Goal: Task Accomplishment & Management: Manage account settings

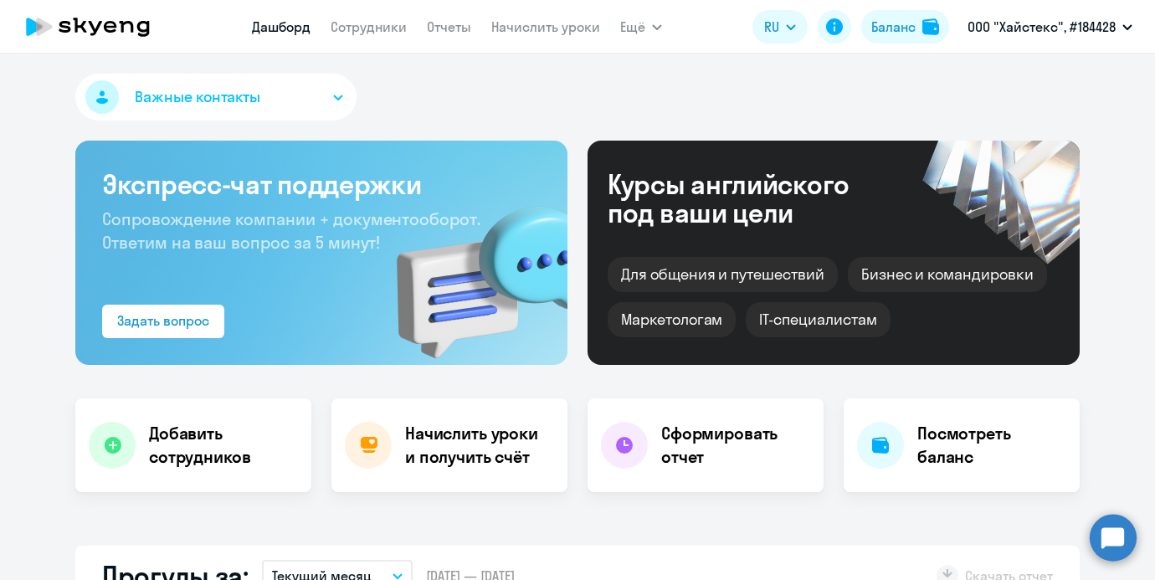
select select "30"
click at [522, 13] on nav "[PERSON_NAME] Отчеты Начислить уроки" at bounding box center [426, 26] width 348 height 33
click at [522, 17] on app-menu-item-link "Начислить уроки" at bounding box center [545, 27] width 109 height 21
click at [520, 28] on link "Начислить уроки" at bounding box center [545, 26] width 109 height 17
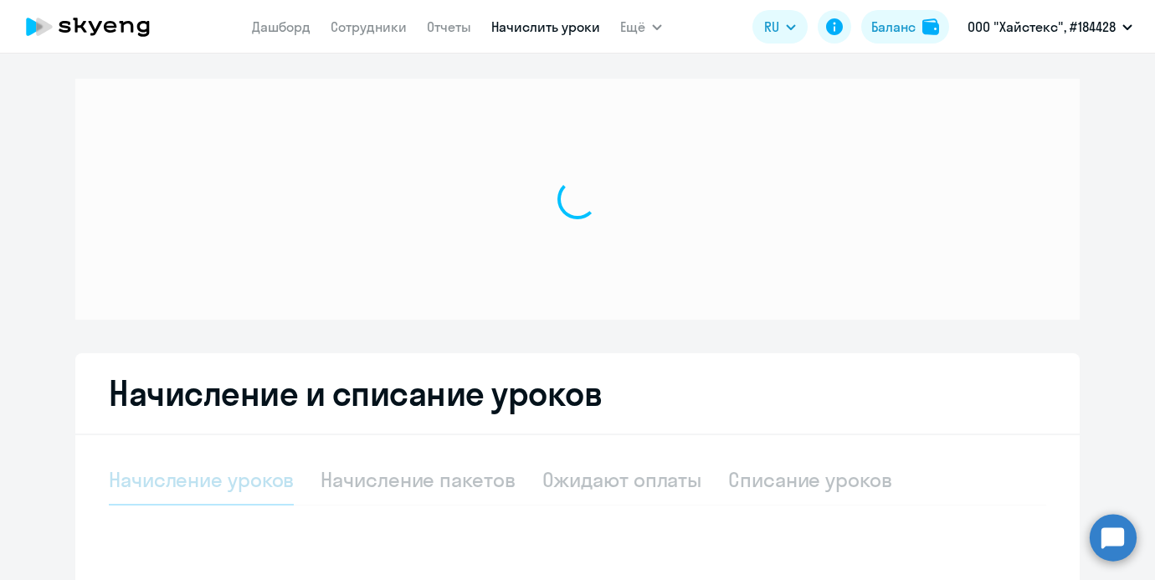
select select "10"
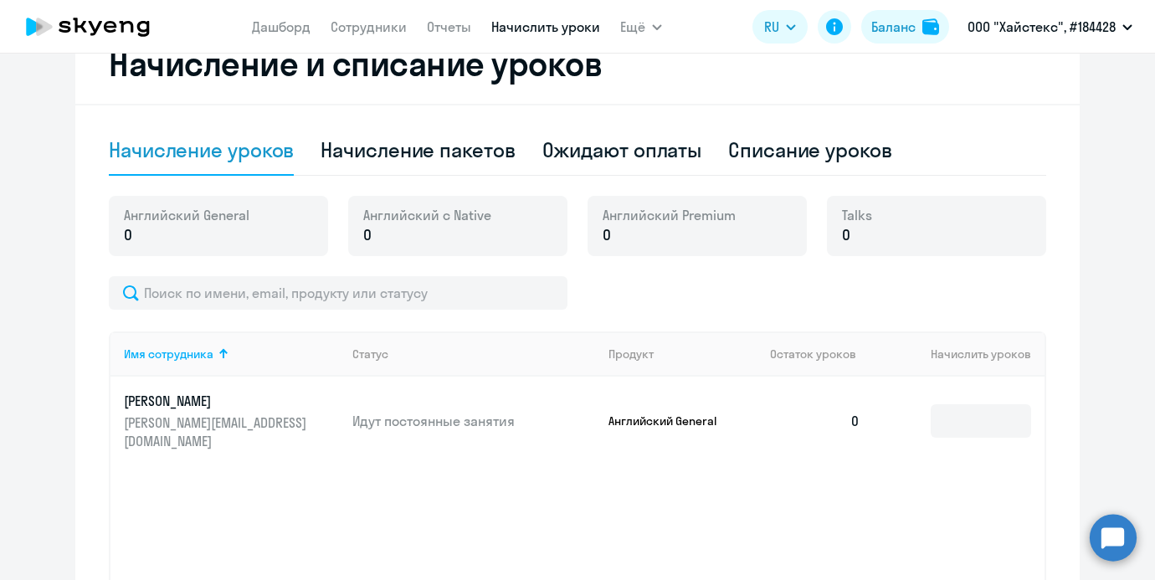
scroll to position [481, 0]
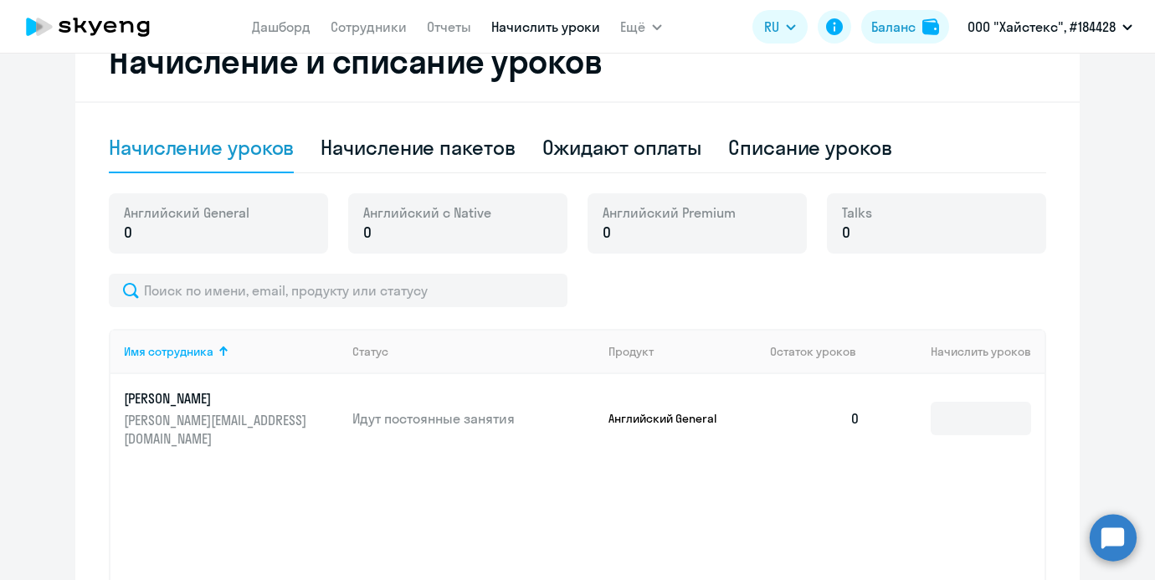
click at [458, 234] on p "0" at bounding box center [427, 233] width 128 height 22
click at [910, 40] on button "Баланс" at bounding box center [905, 26] width 88 height 33
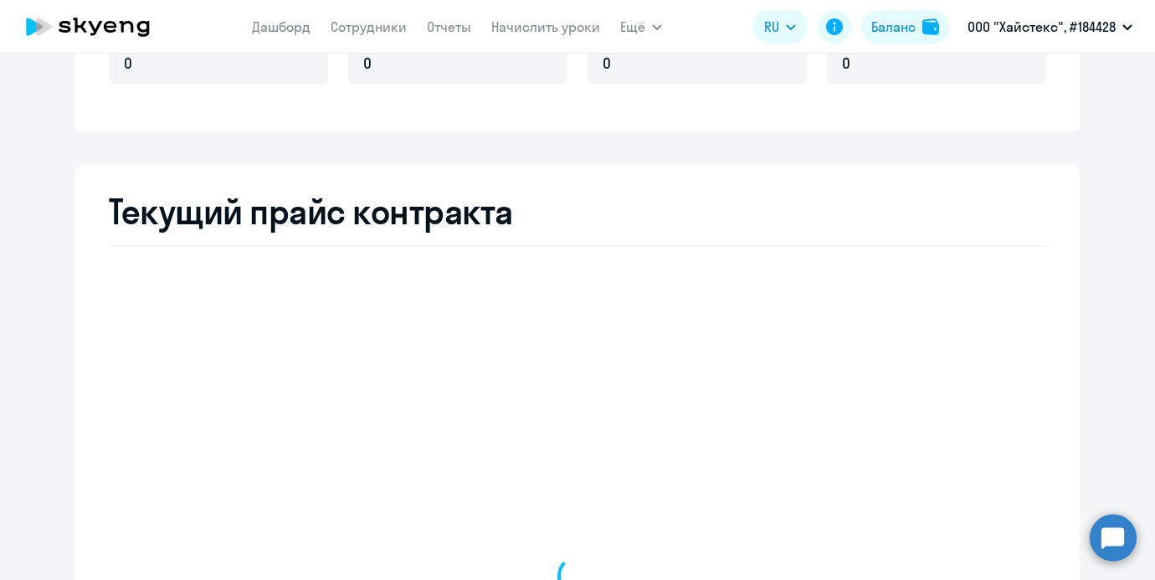
select select "english_adult_not_native_speaker"
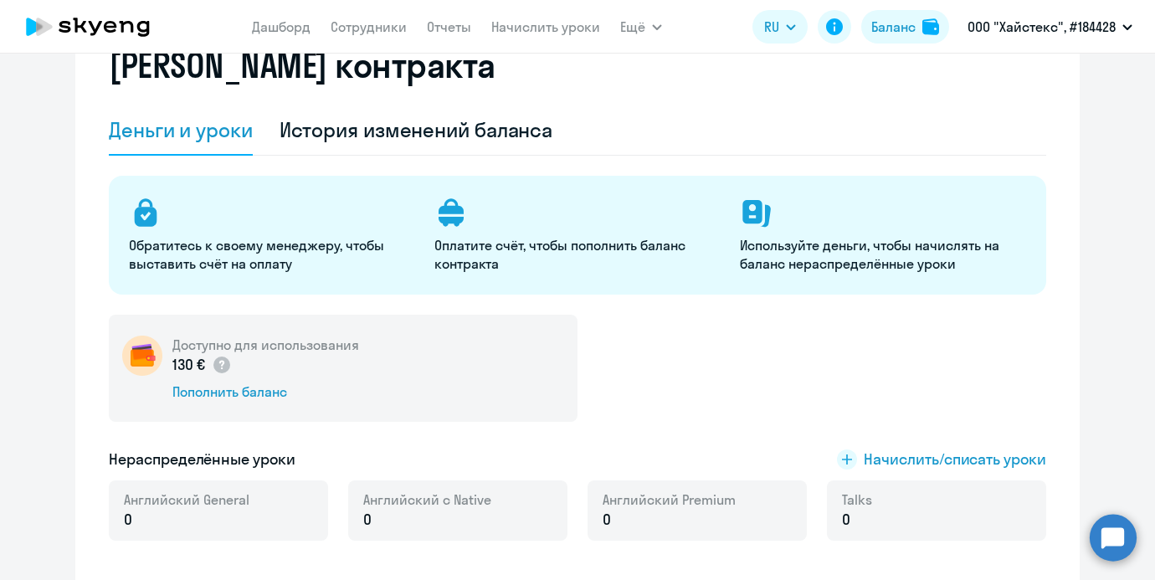
scroll to position [38, 0]
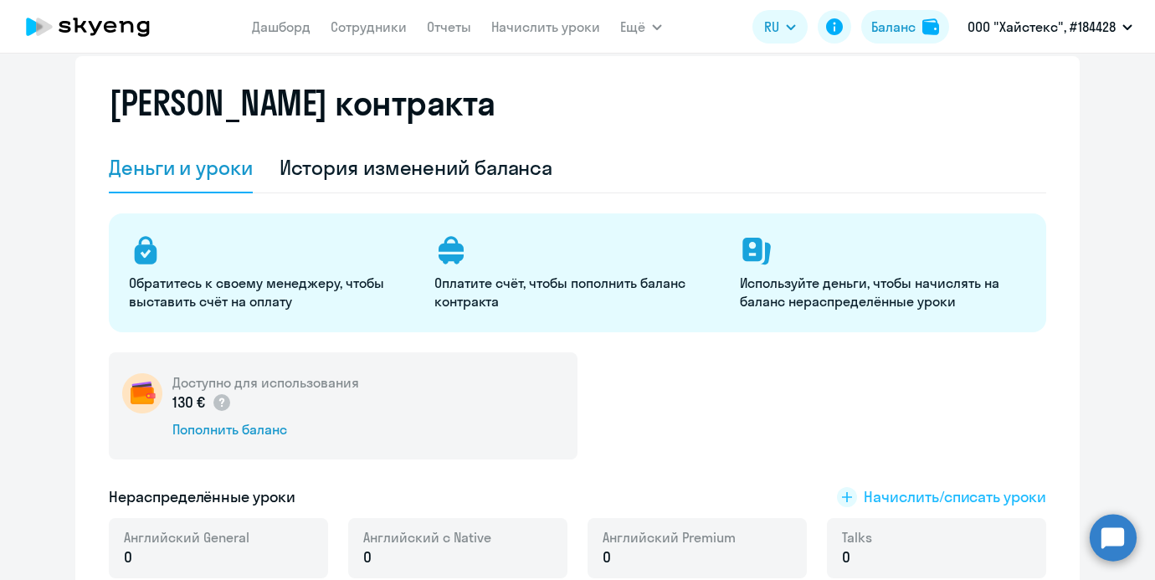
click at [920, 494] on span "Начислить/списать уроки" at bounding box center [954, 497] width 182 height 22
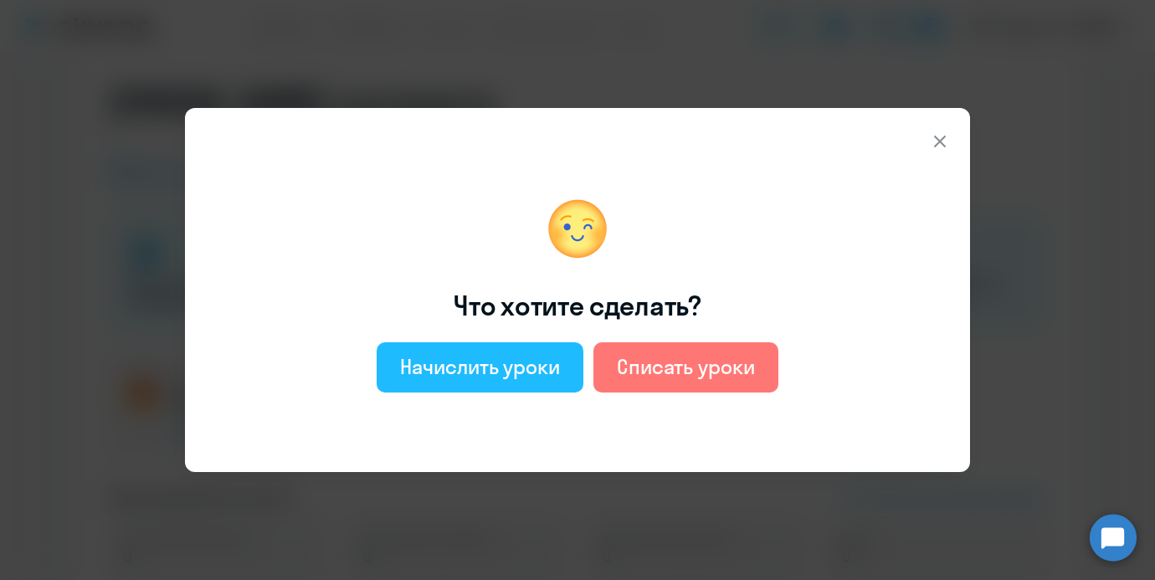
click at [551, 371] on div "Начислить уроки" at bounding box center [480, 366] width 160 height 27
select select "english_adult_not_native_speaker"
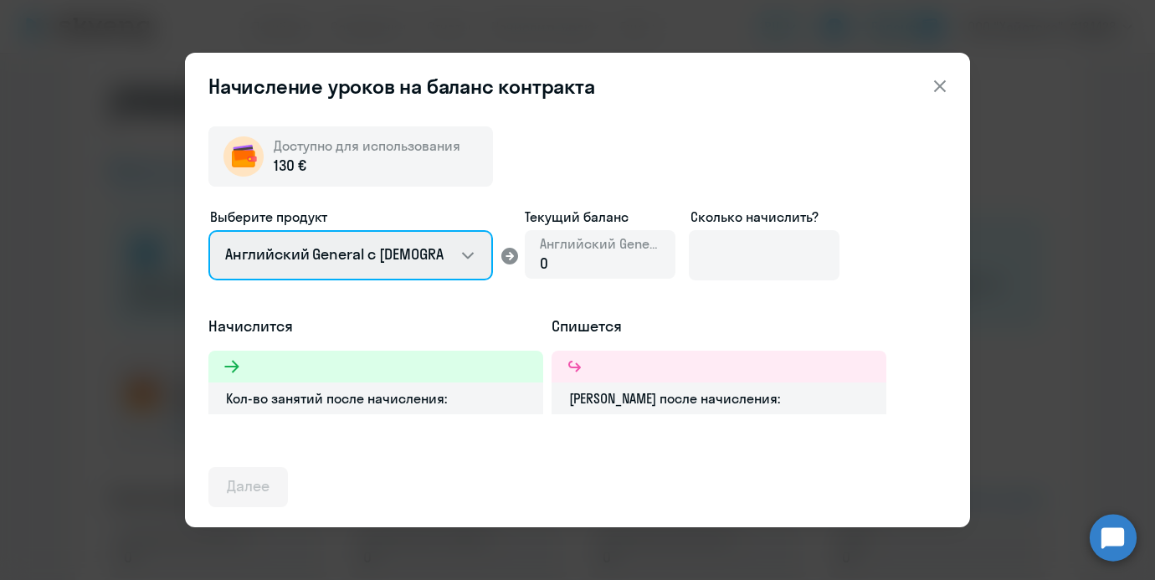
click at [385, 267] on select "Английский General с [DEMOGRAPHIC_DATA] преподавателем Английский General с [DE…" at bounding box center [350, 255] width 284 height 50
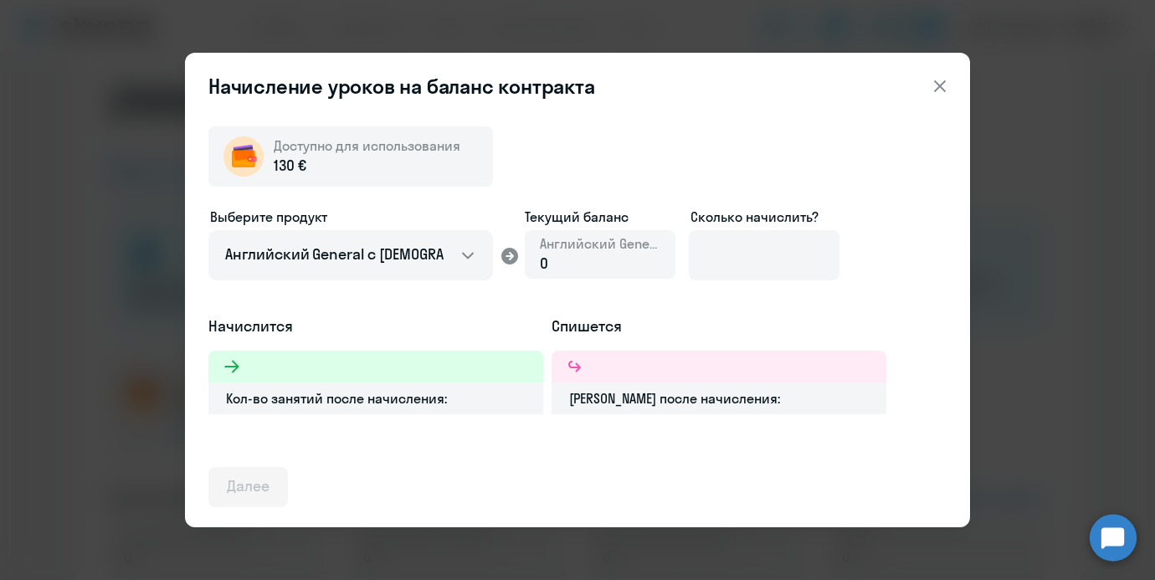
click at [935, 84] on icon at bounding box center [939, 86] width 20 height 20
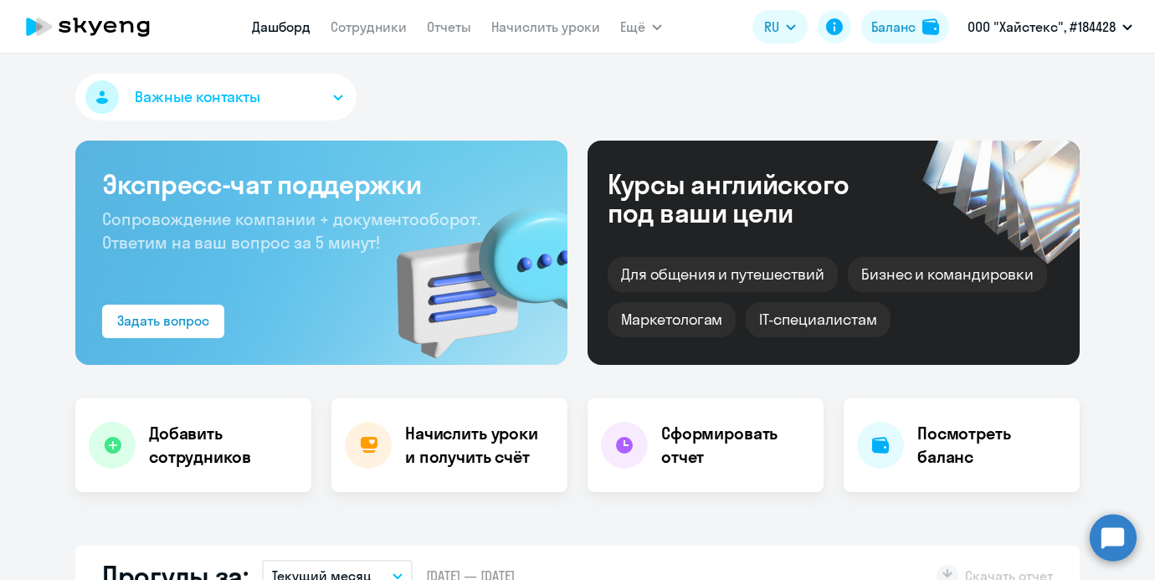
select select "30"
click at [862, 25] on button "Баланс" at bounding box center [905, 26] width 88 height 33
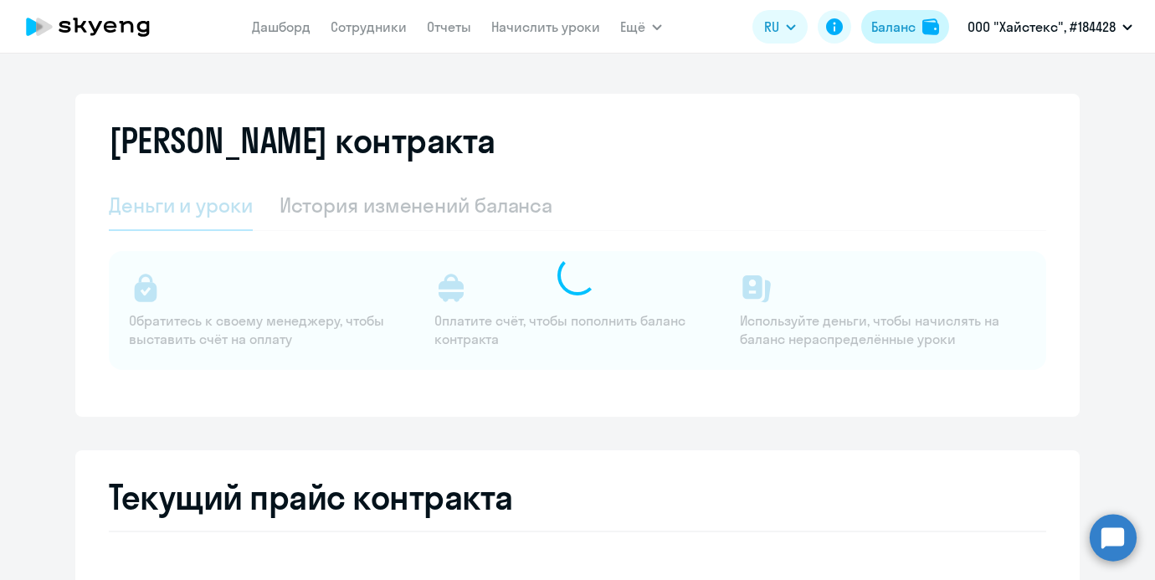
select select "english_adult_not_native_speaker"
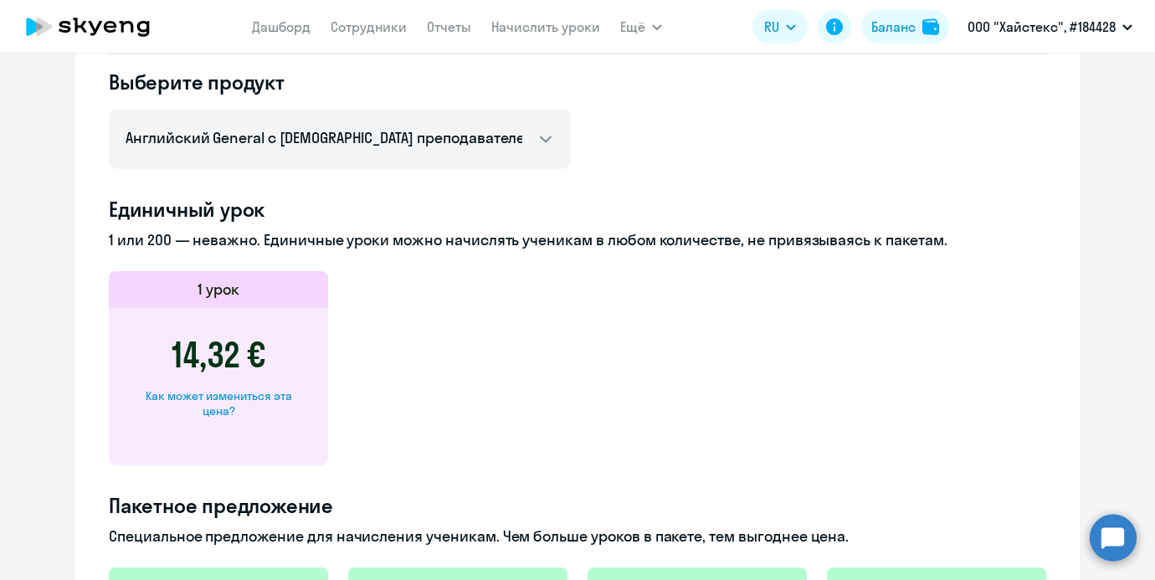
scroll to position [532, 0]
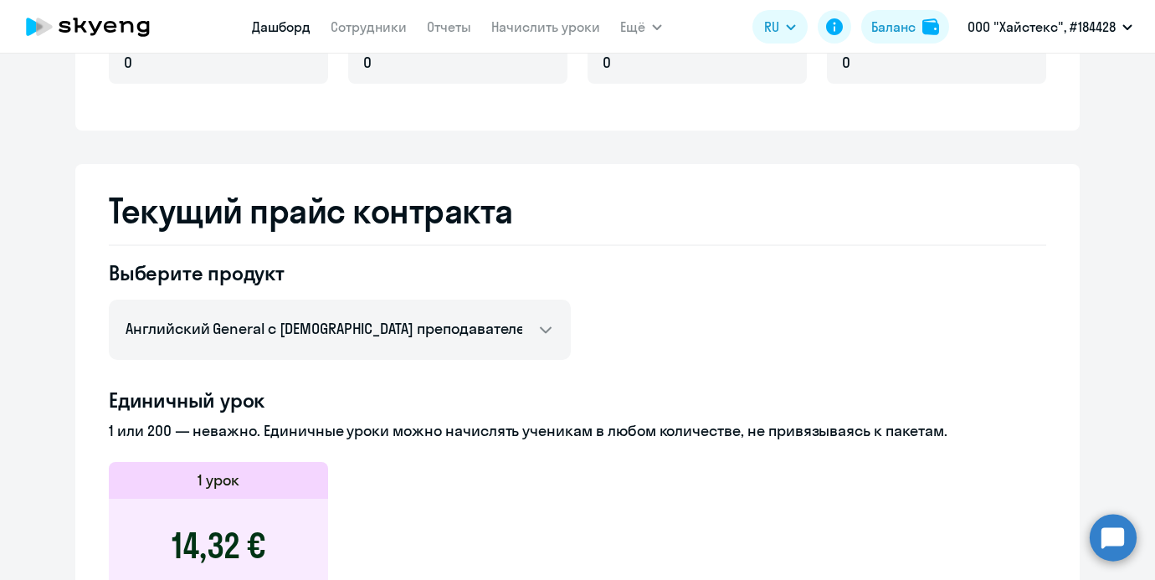
click at [260, 21] on link "Дашборд" at bounding box center [281, 26] width 59 height 17
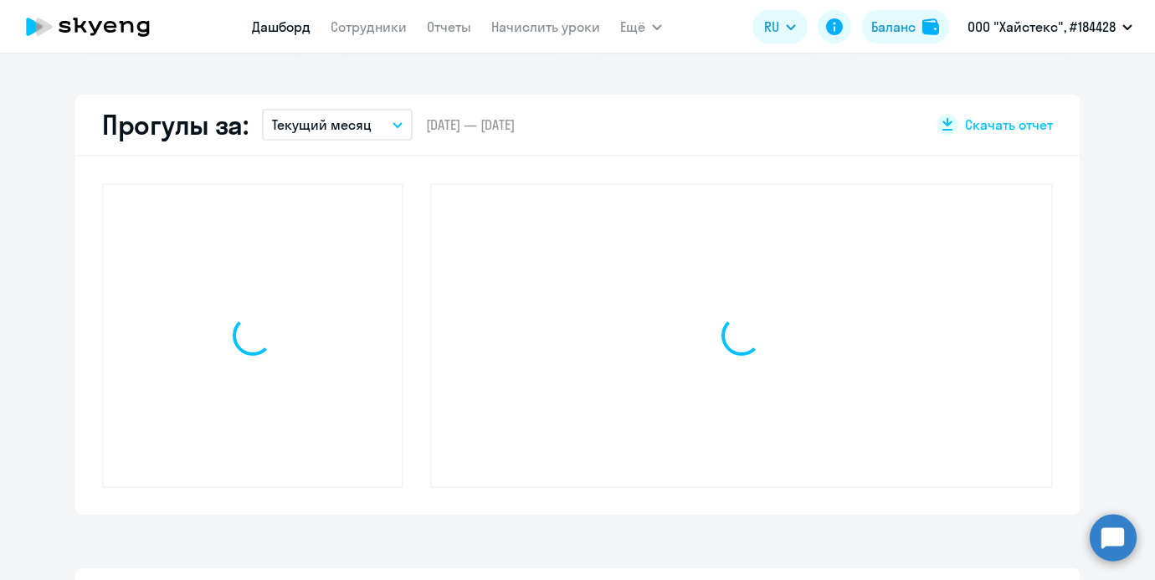
select select "30"
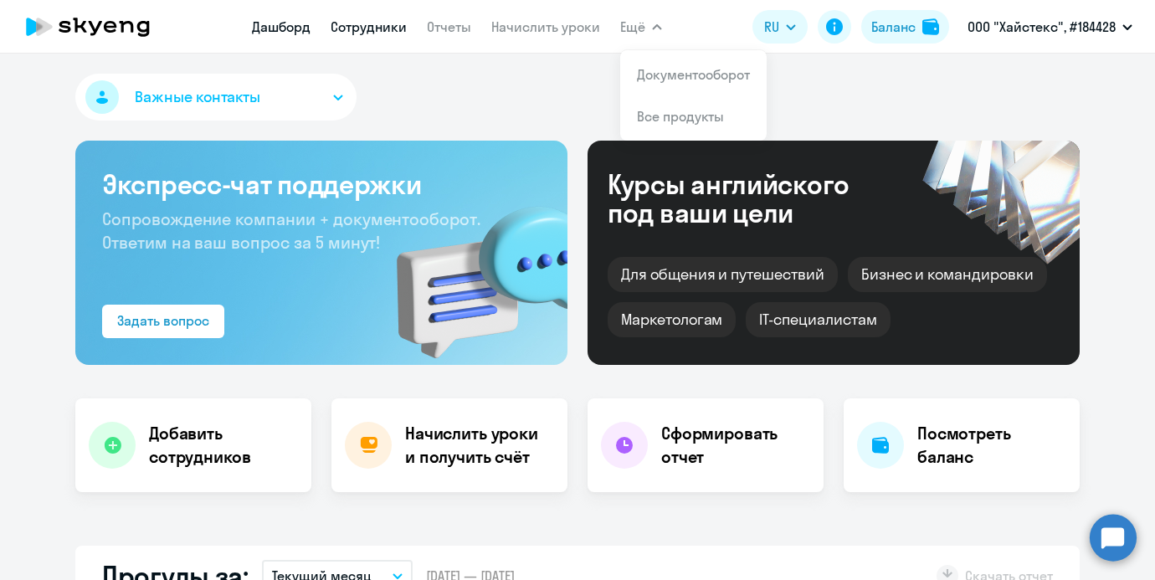
click at [378, 28] on link "Сотрудники" at bounding box center [368, 26] width 76 height 17
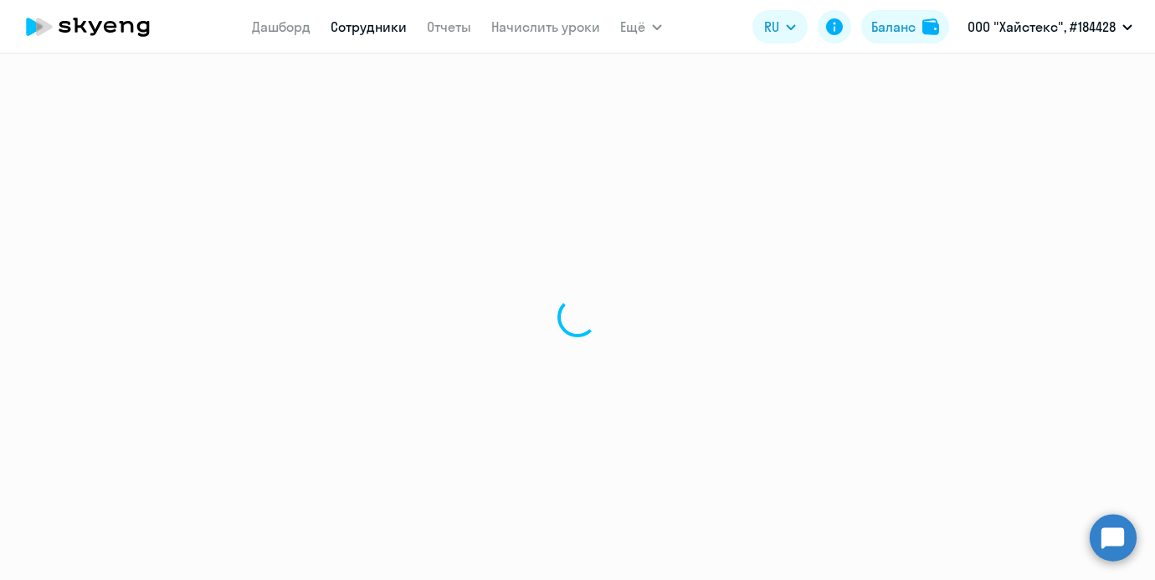
select select "30"
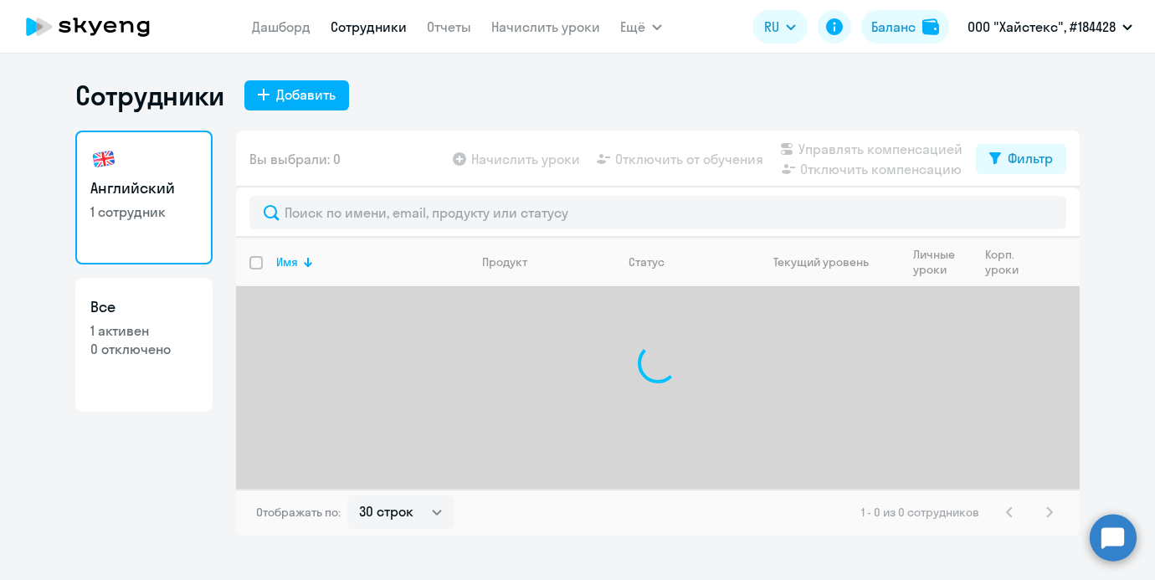
click at [526, 36] on app-menu-item-link "Начислить уроки" at bounding box center [545, 27] width 109 height 21
click at [525, 32] on link "Начислить уроки" at bounding box center [545, 26] width 109 height 17
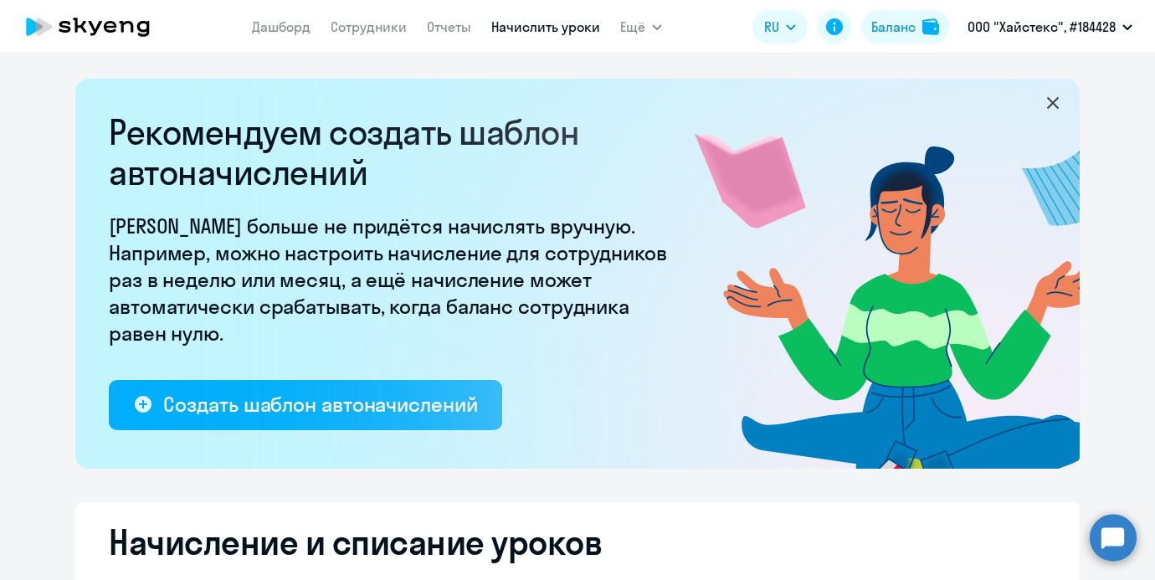
select select "10"
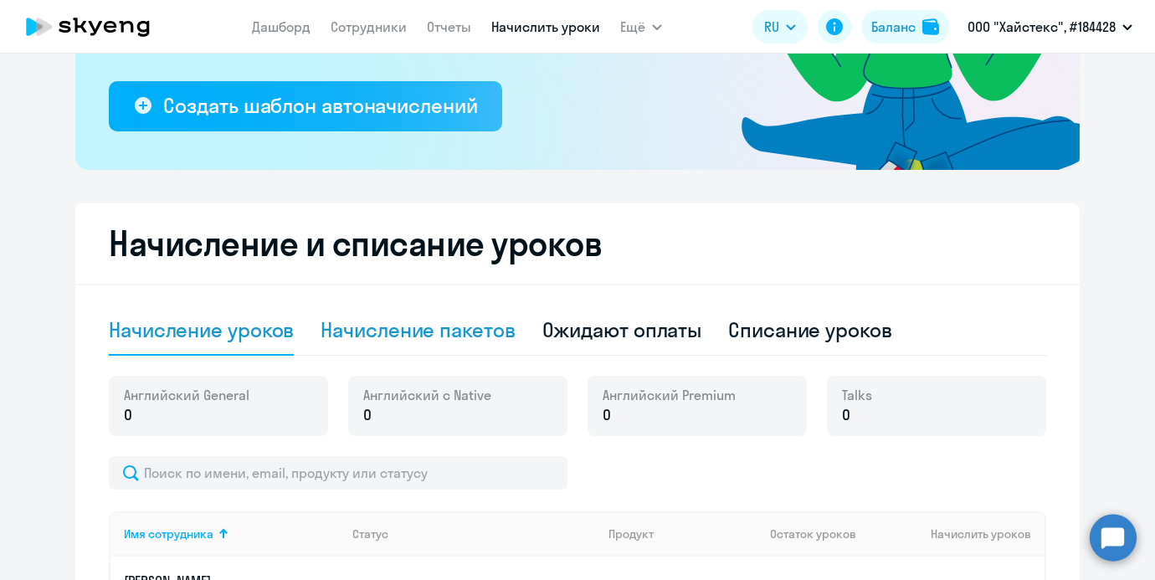
click at [451, 312] on div "Начисление пакетов" at bounding box center [417, 330] width 194 height 50
select select "10"
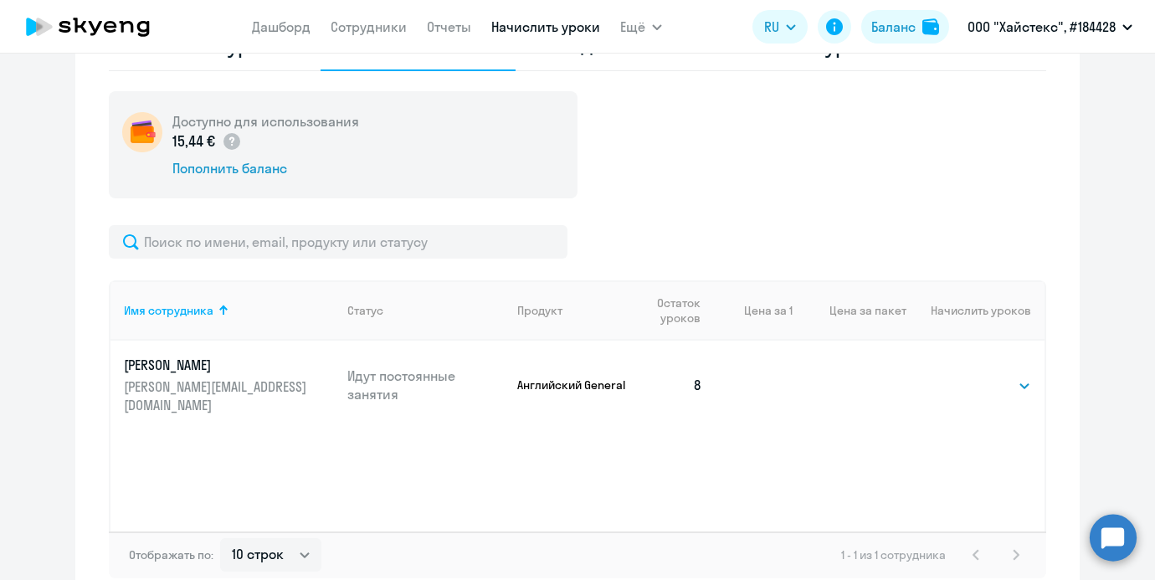
scroll to position [661, 0]
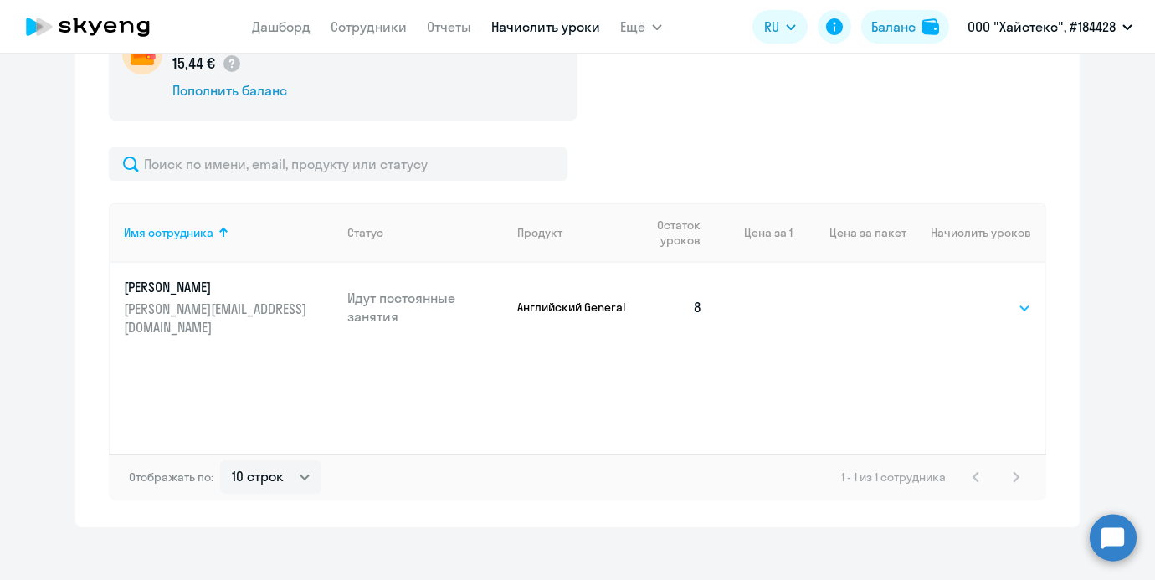
click at [1009, 302] on select "Выбрать 4 8 16 32 64 96 128" at bounding box center [996, 308] width 69 height 20
select select "4"
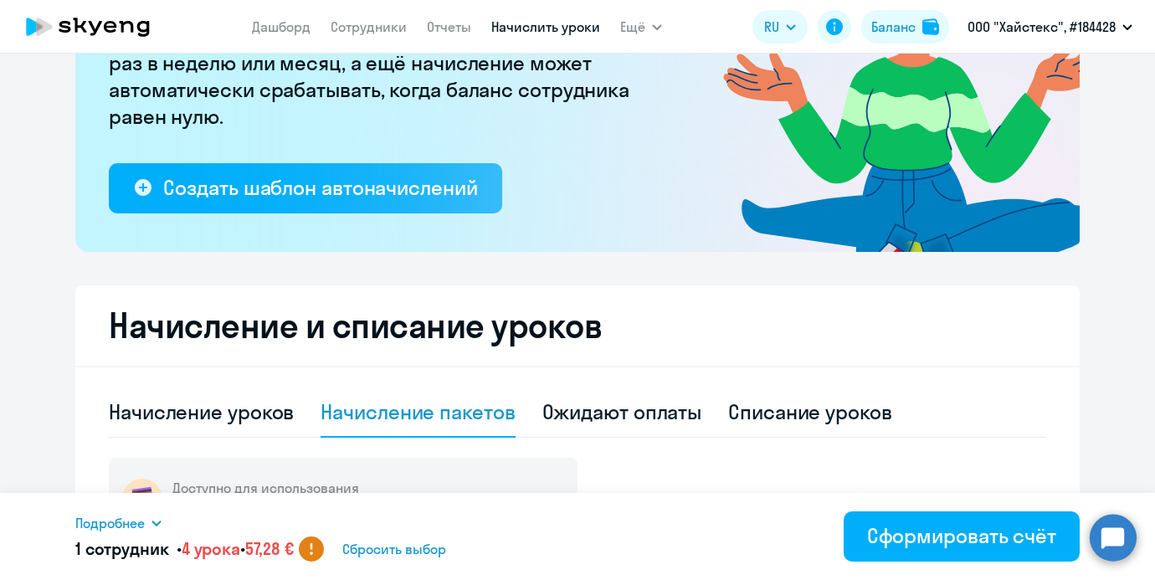
scroll to position [206, 0]
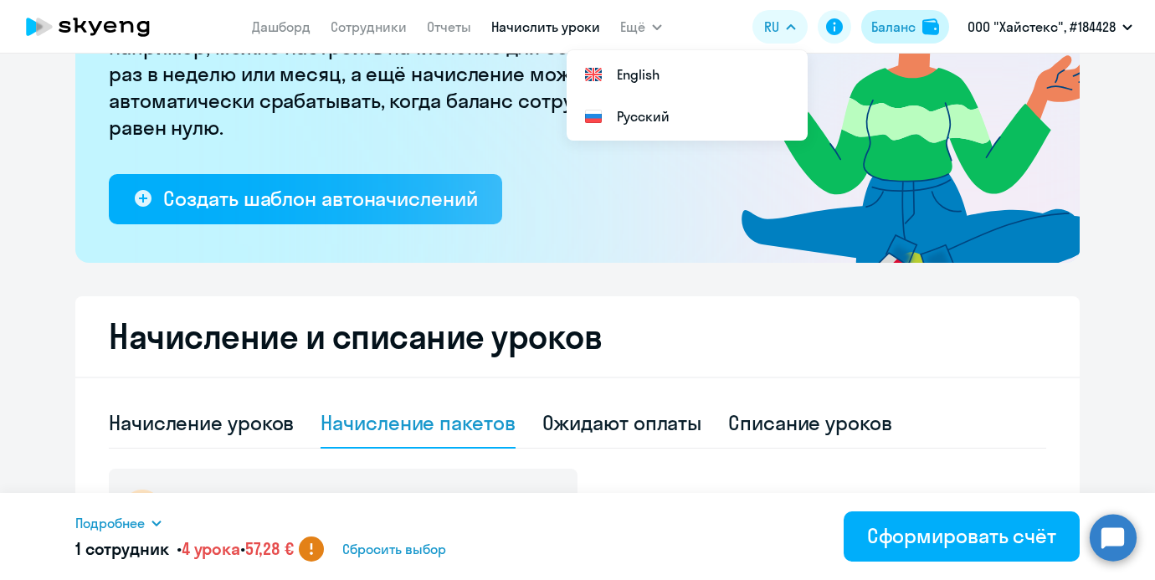
click at [905, 24] on div "Баланс" at bounding box center [893, 27] width 44 height 20
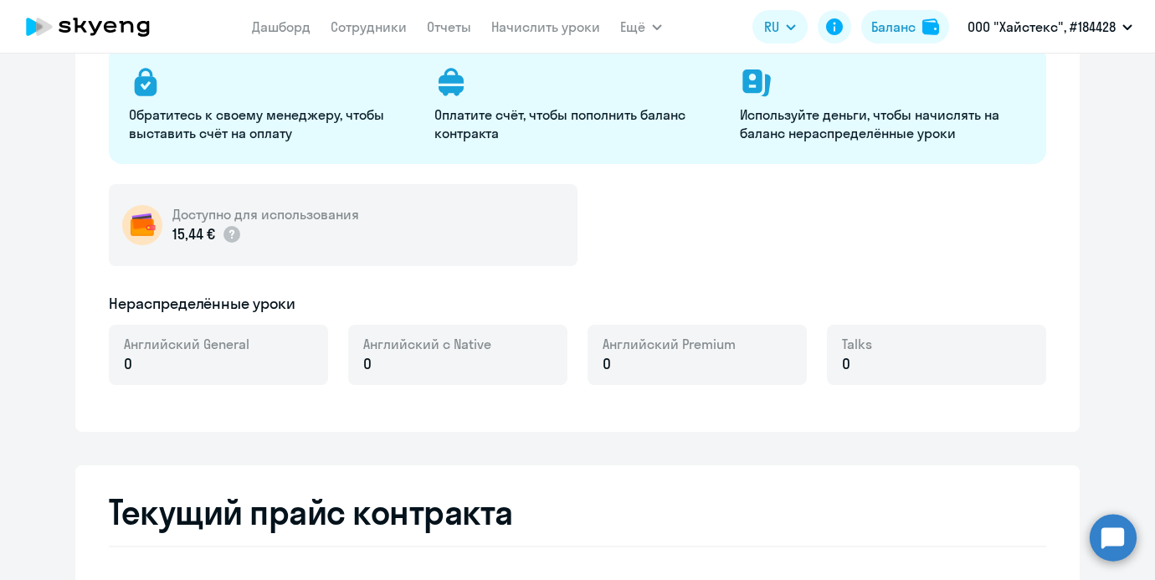
select select "english_adult_not_native_speaker"
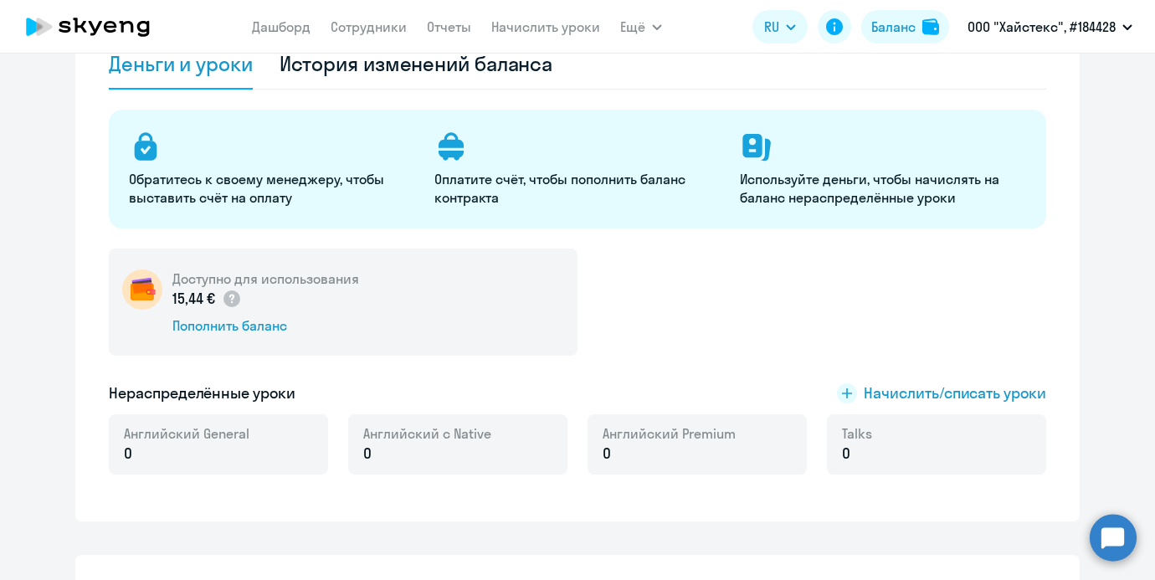
scroll to position [135, 0]
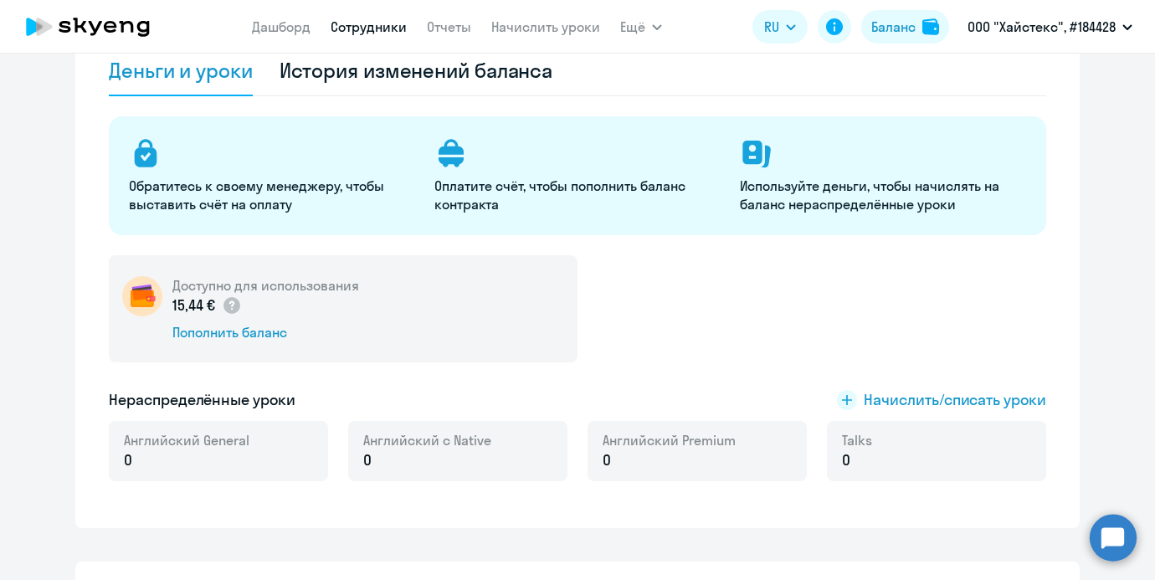
click at [362, 29] on link "Сотрудники" at bounding box center [368, 26] width 76 height 17
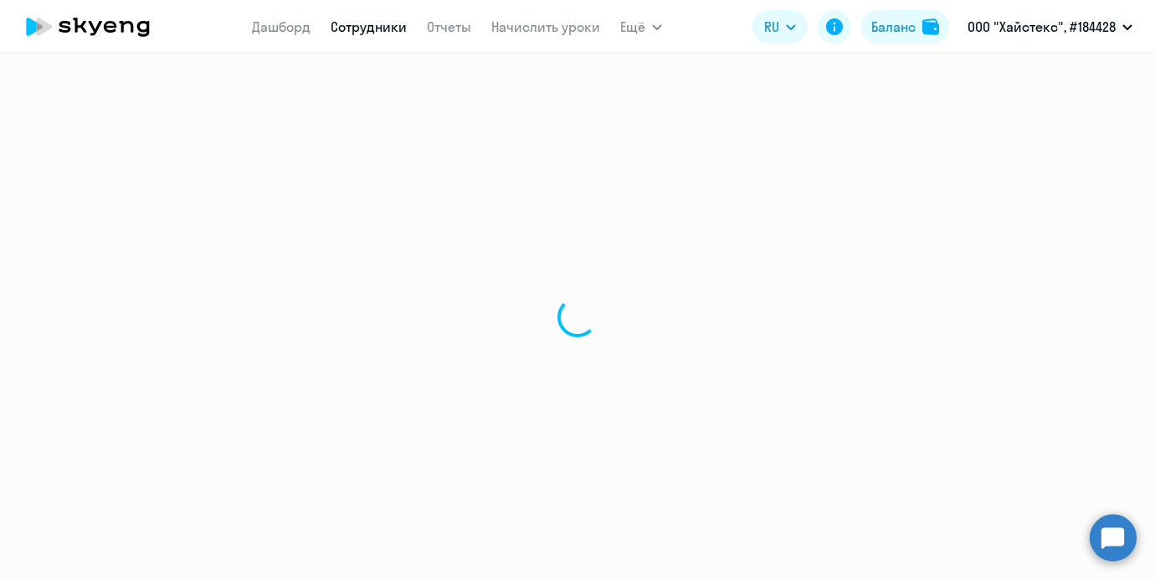
select select "30"
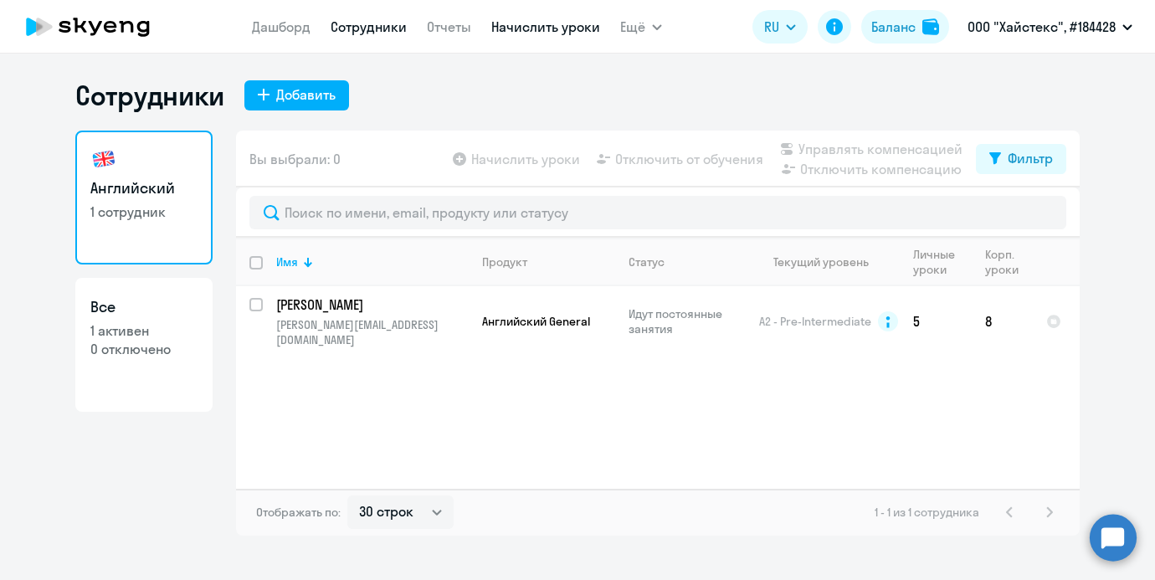
click at [545, 28] on link "Начислить уроки" at bounding box center [545, 26] width 109 height 17
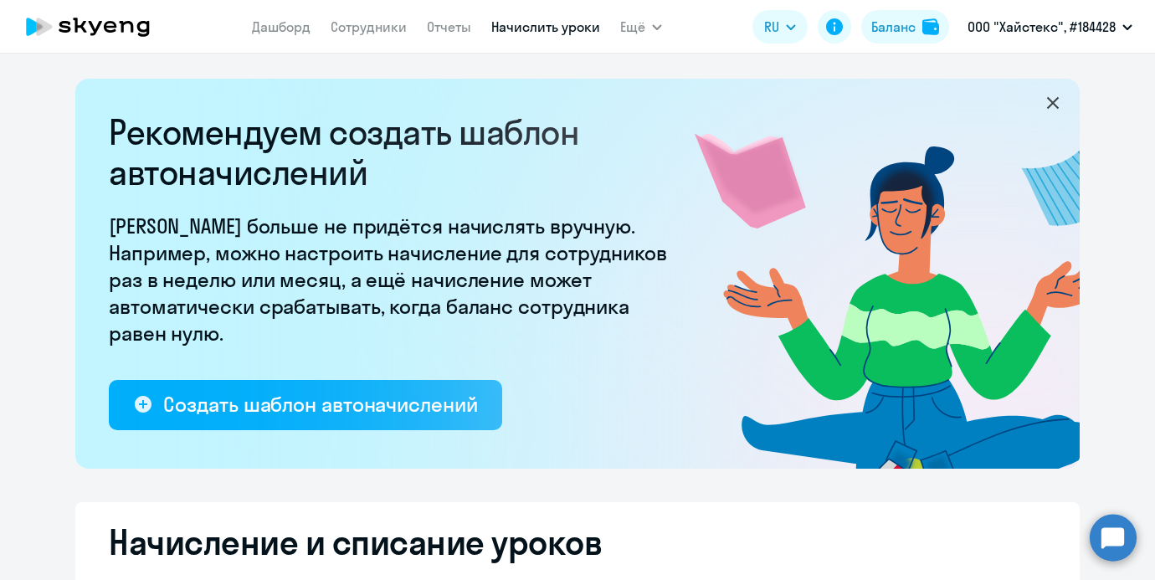
select select "10"
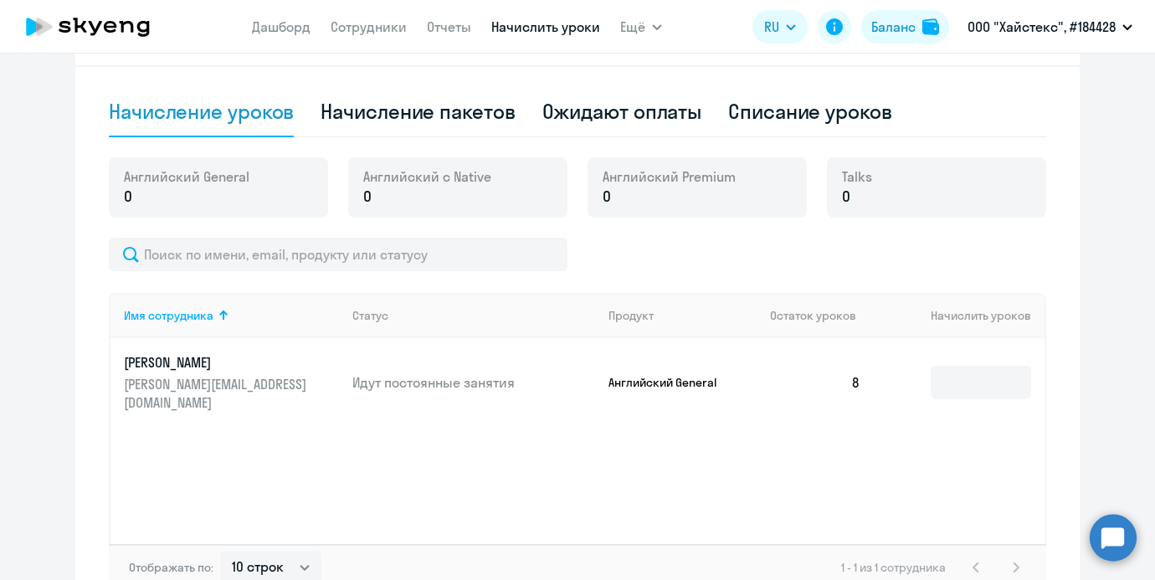
scroll to position [525, 0]
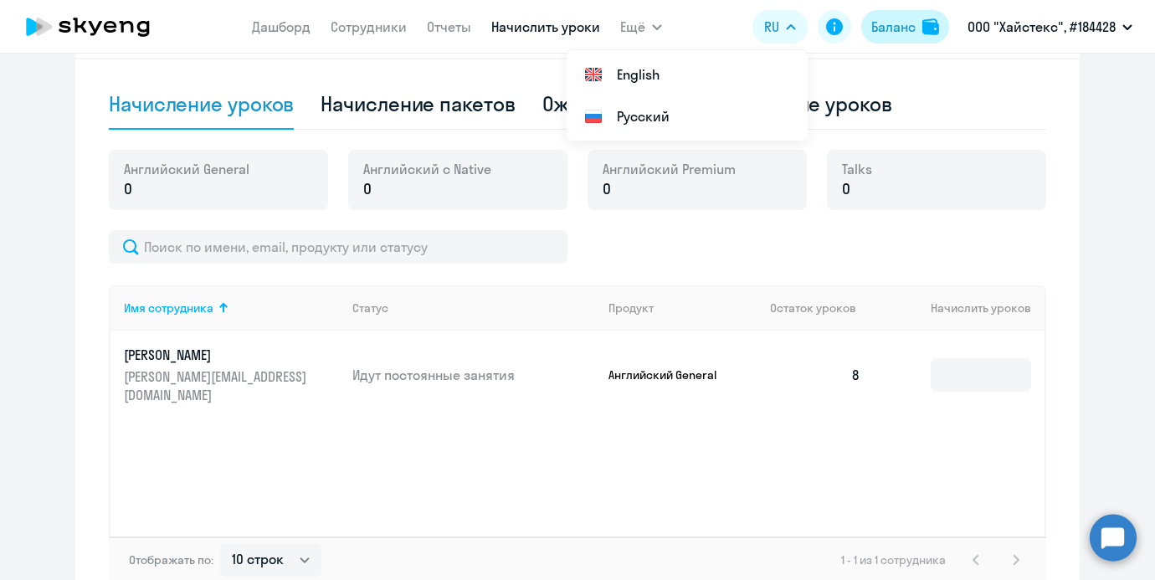
click at [892, 29] on div "Баланс" at bounding box center [893, 27] width 44 height 20
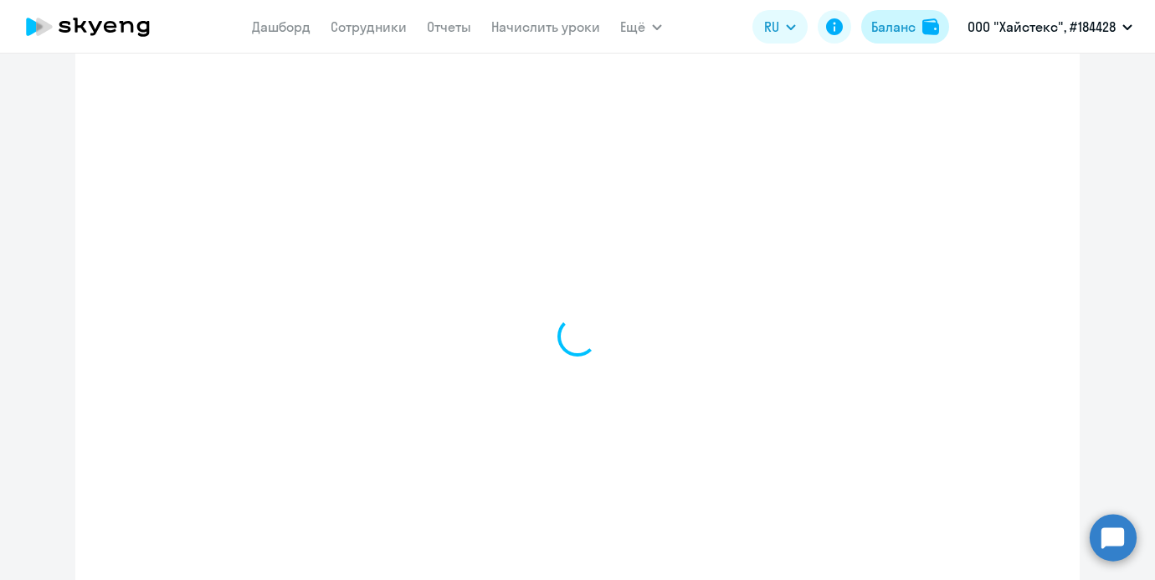
scroll to position [581, 0]
select select "english_adult_not_native_speaker"
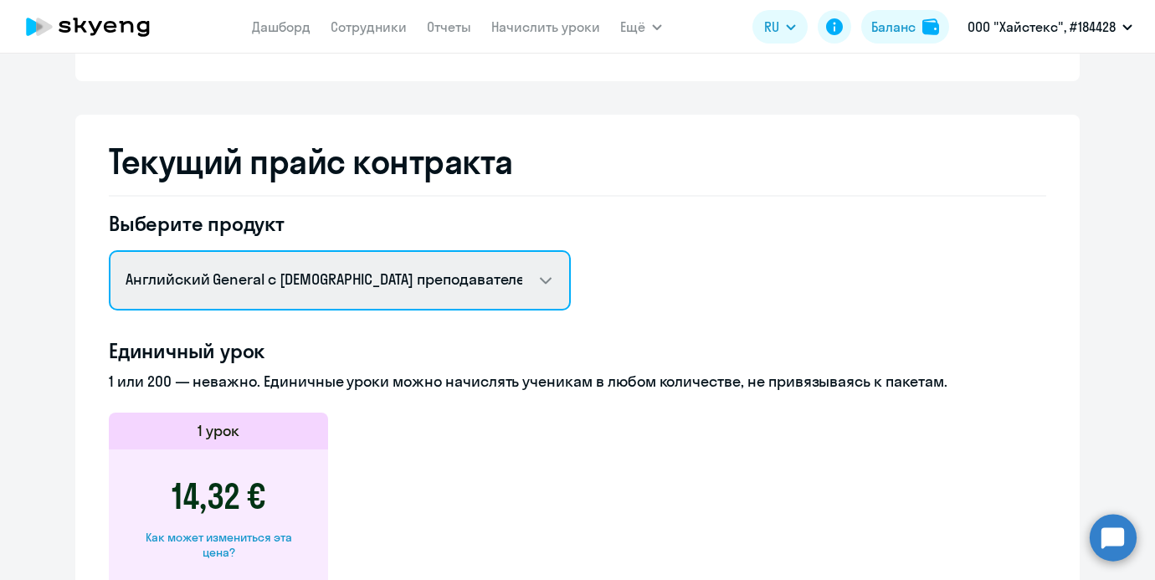
click at [330, 284] on select "Английский General с [DEMOGRAPHIC_DATA] преподавателем Английский General с [DE…" at bounding box center [340, 280] width 462 height 60
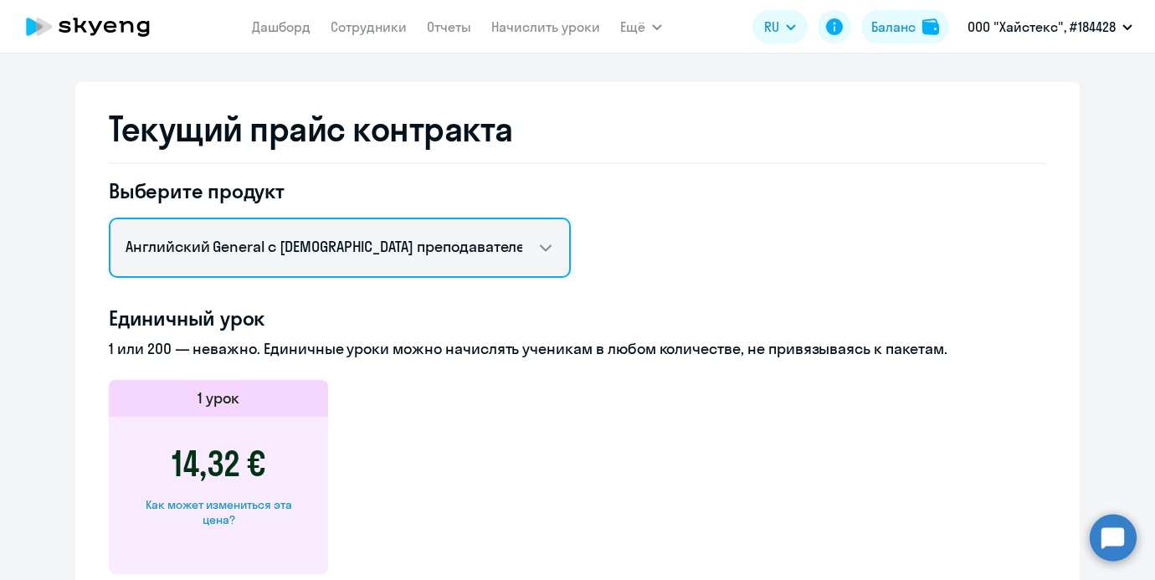
scroll to position [672, 0]
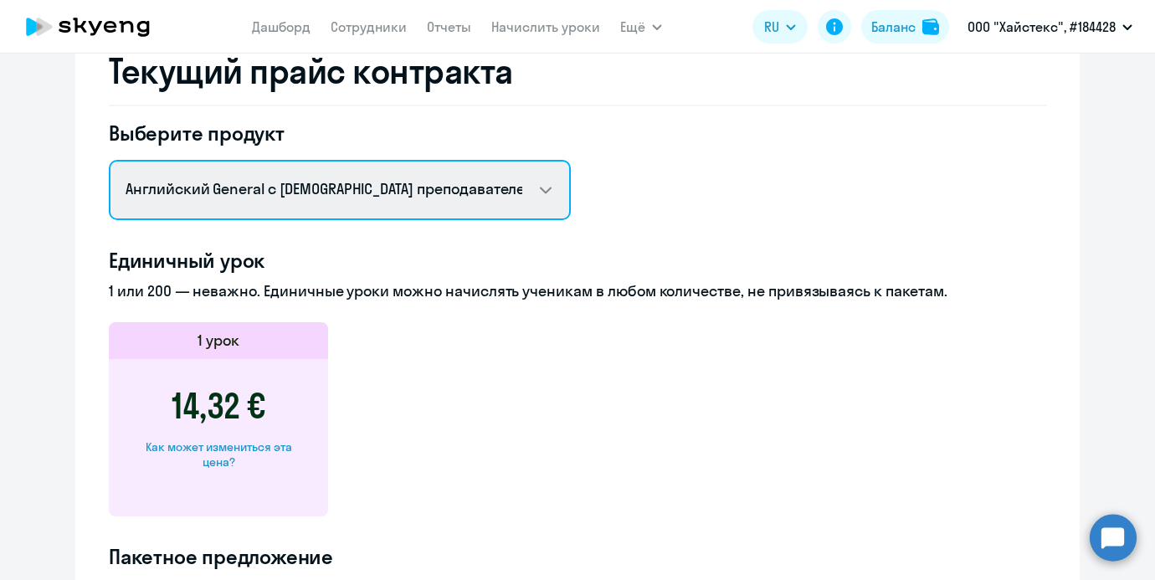
click at [501, 193] on select "Английский General с [DEMOGRAPHIC_DATA] преподавателем Английский General с [DE…" at bounding box center [340, 190] width 462 height 60
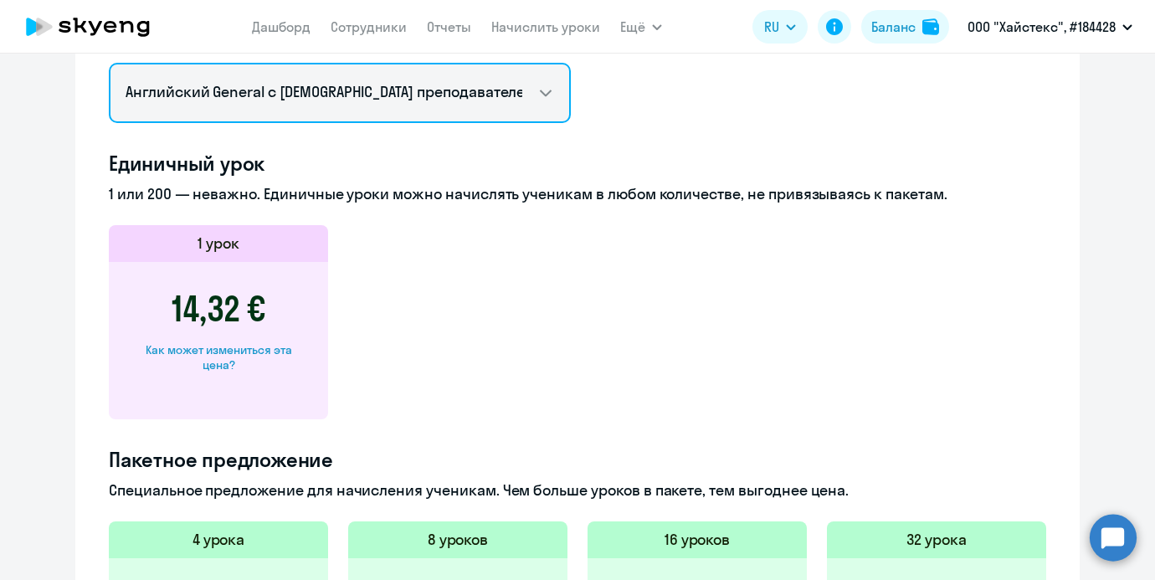
scroll to position [745, 0]
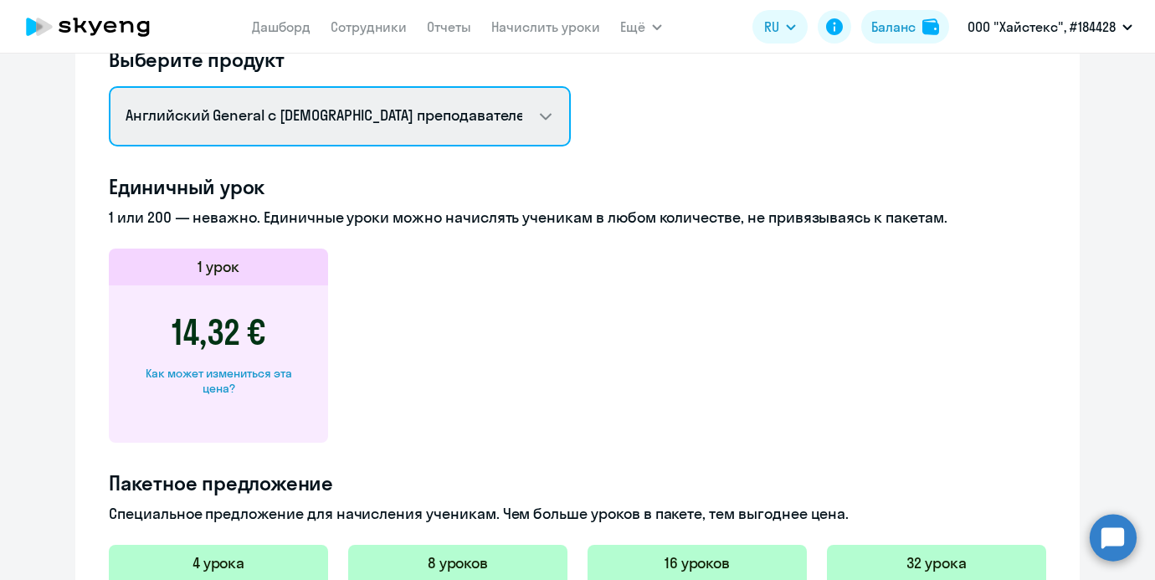
click at [513, 120] on select "Английский General с [DEMOGRAPHIC_DATA] преподавателем Английский General с [DE…" at bounding box center [340, 116] width 462 height 60
